Goal: Task Accomplishment & Management: Use online tool/utility

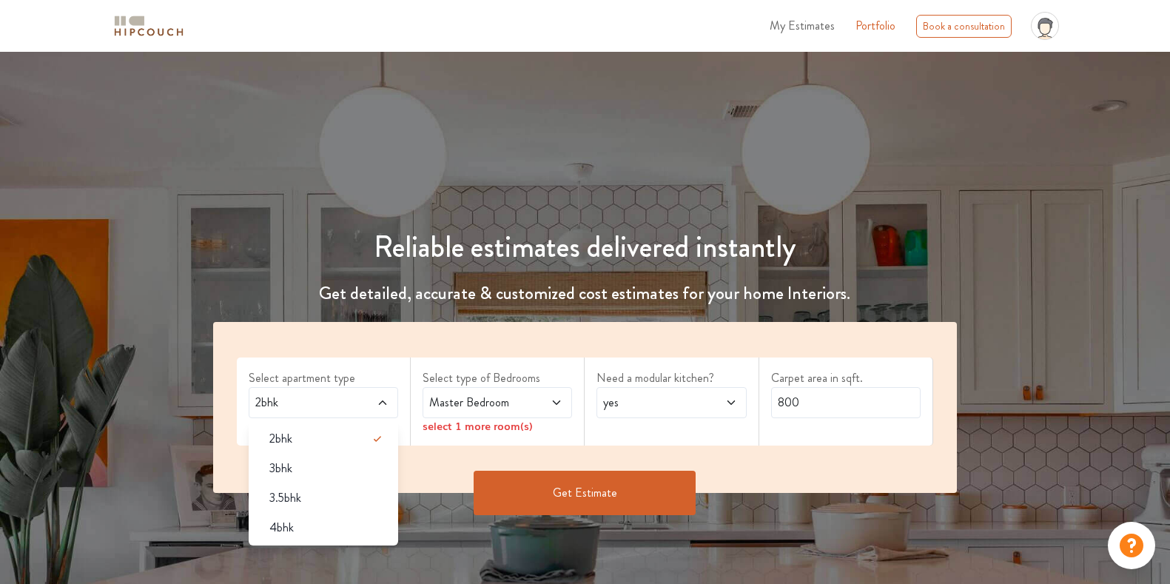
click at [306, 470] on div "3bhk" at bounding box center [328, 469] width 141 height 18
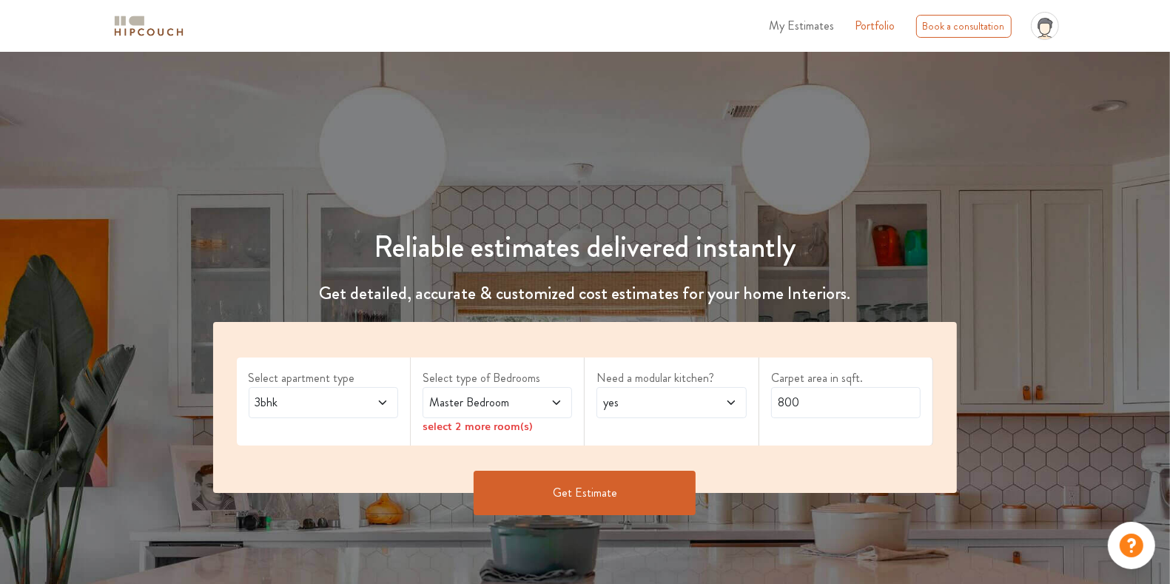
click at [524, 402] on span "Master Bedroom" at bounding box center [477, 403] width 102 height 18
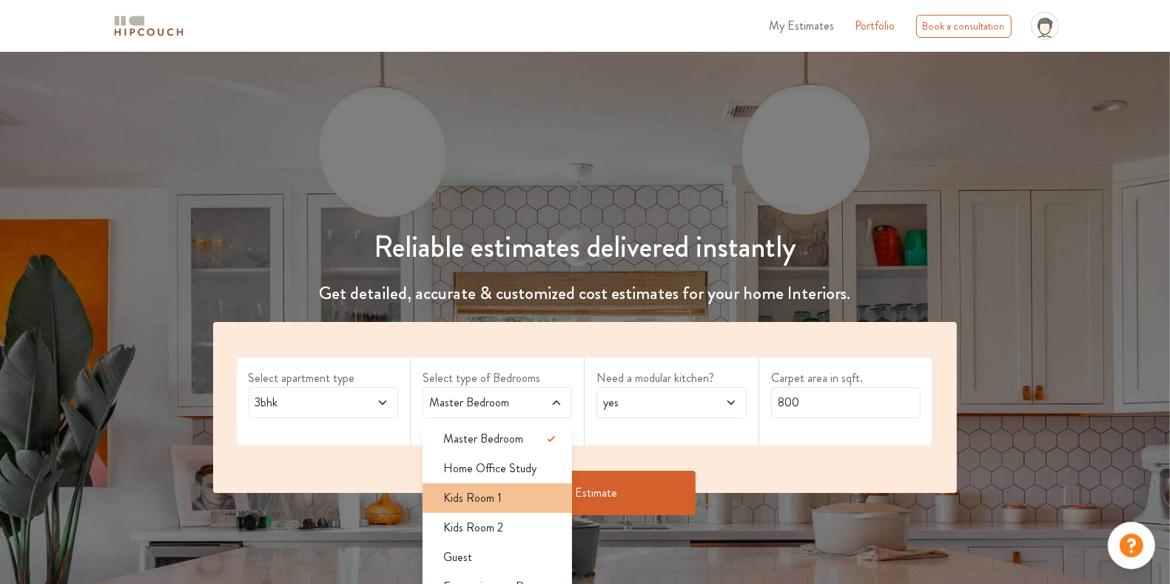
click at [485, 497] on span "Kids Room 1" at bounding box center [472, 498] width 58 height 18
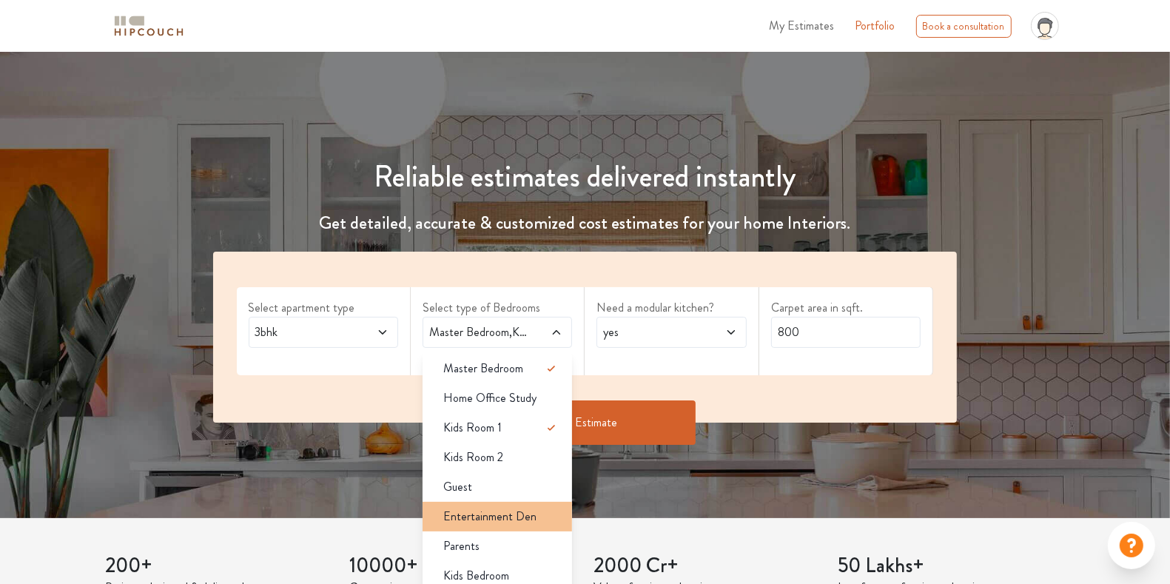
scroll to position [93, 0]
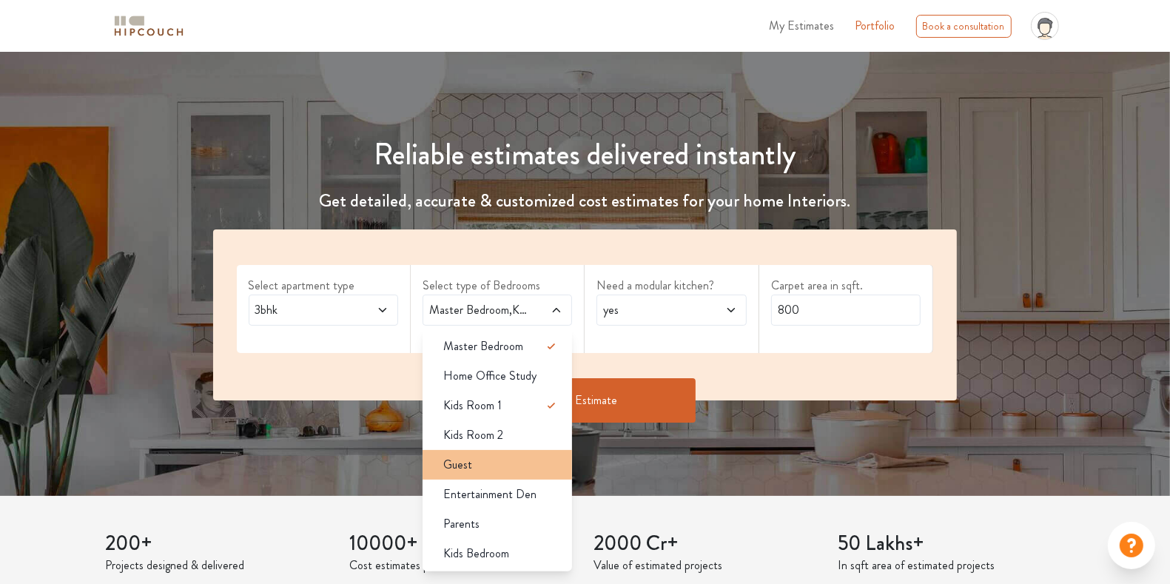
click at [485, 468] on div "Guest" at bounding box center [501, 465] width 141 height 18
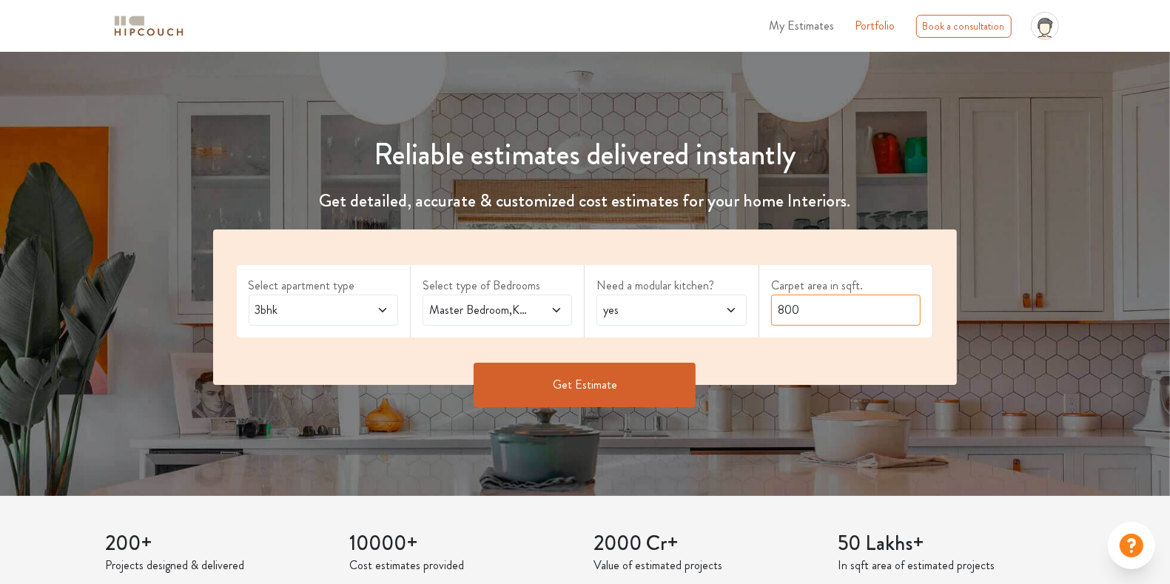
drag, startPoint x: 837, startPoint y: 309, endPoint x: 778, endPoint y: 315, distance: 59.4
click at [778, 315] on input "800" at bounding box center [845, 310] width 149 height 31
type input "1660"
click at [639, 392] on button "Get Estimate" at bounding box center [585, 385] width 222 height 44
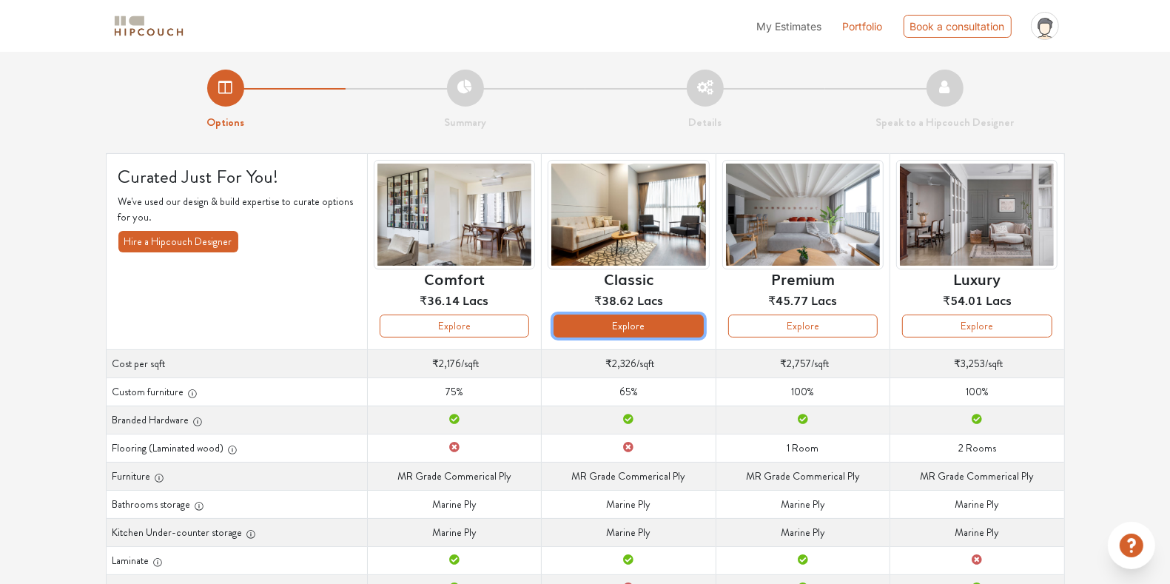
click at [617, 331] on button "Explore" at bounding box center [628, 326] width 149 height 23
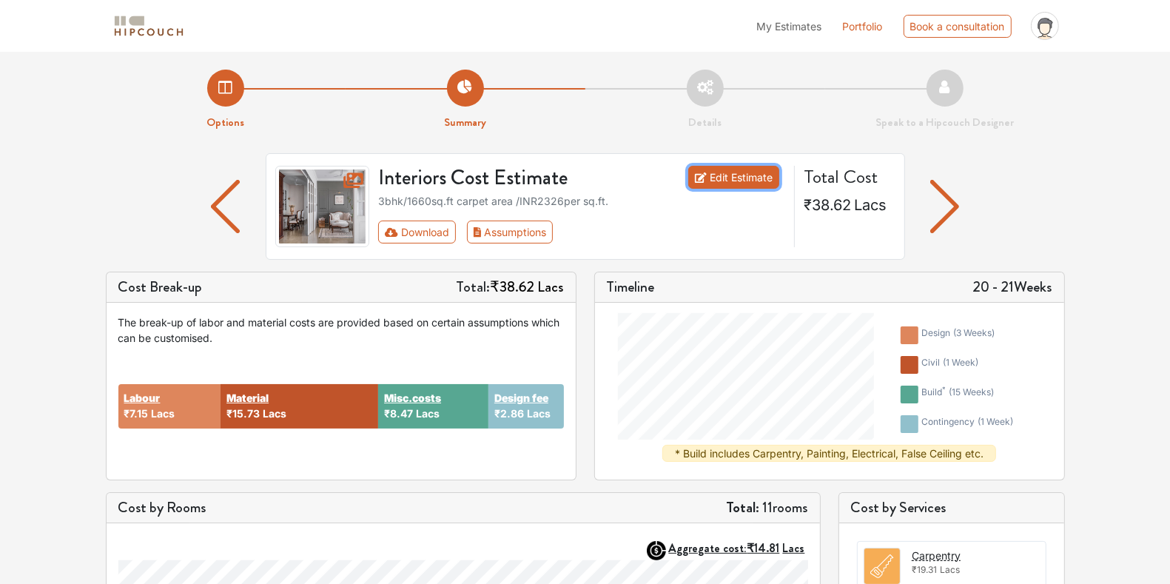
click at [730, 175] on link "Edit Estimate" at bounding box center [733, 177] width 91 height 23
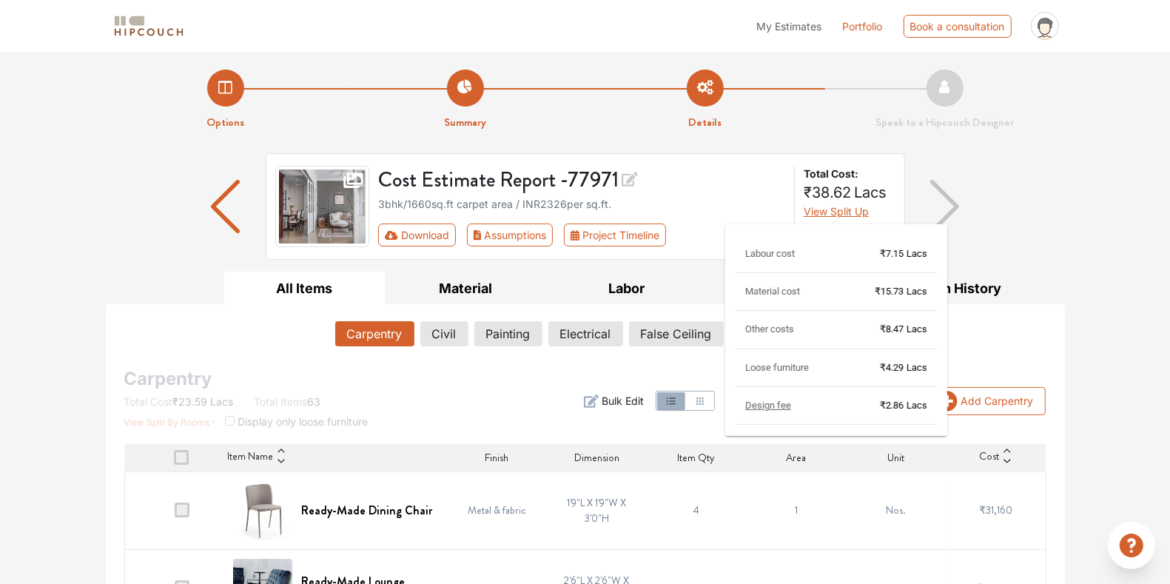
click at [831, 211] on span "View Split Up" at bounding box center [836, 211] width 65 height 13
click at [835, 212] on span "View Split Up" at bounding box center [836, 211] width 65 height 13
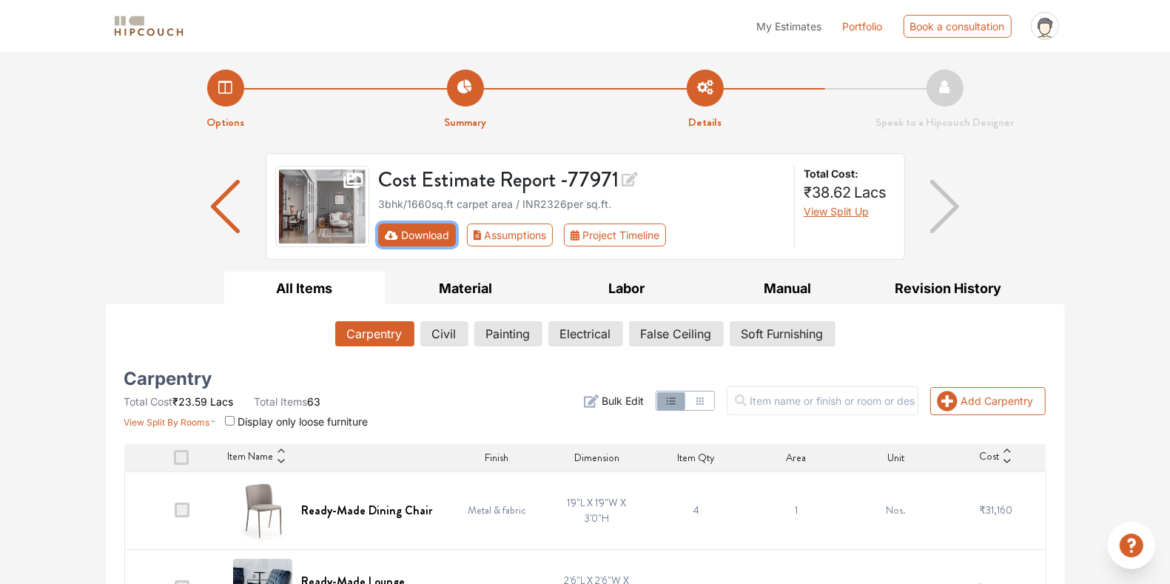
click at [423, 235] on button "Download" at bounding box center [417, 234] width 78 height 23
